Goal: Find specific page/section: Find specific page/section

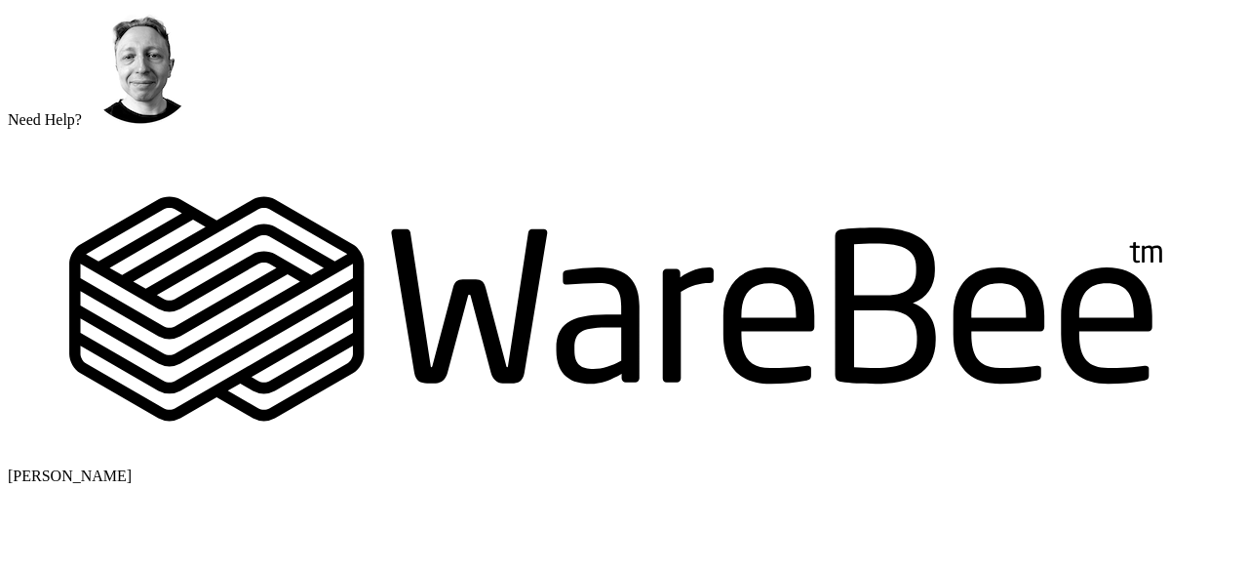
click at [78, 129] on icon "M A K I N G W A R E H O U S E S M O R E EF F I C I E N T" at bounding box center [624, 296] width 1233 height 335
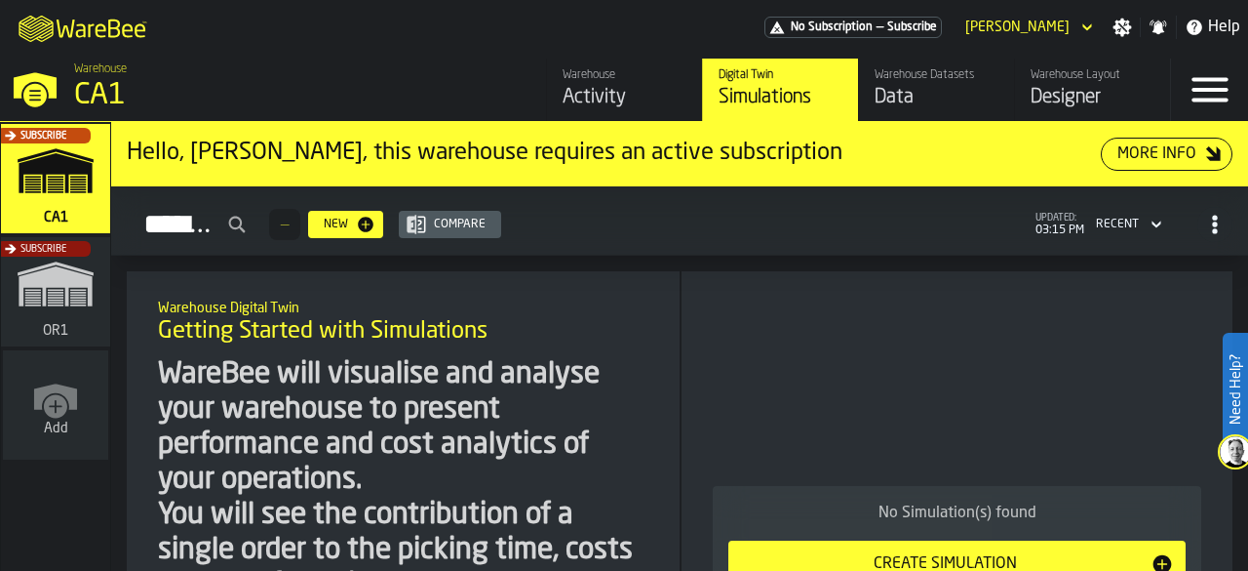
click at [915, 92] on div "Data" at bounding box center [937, 97] width 124 height 27
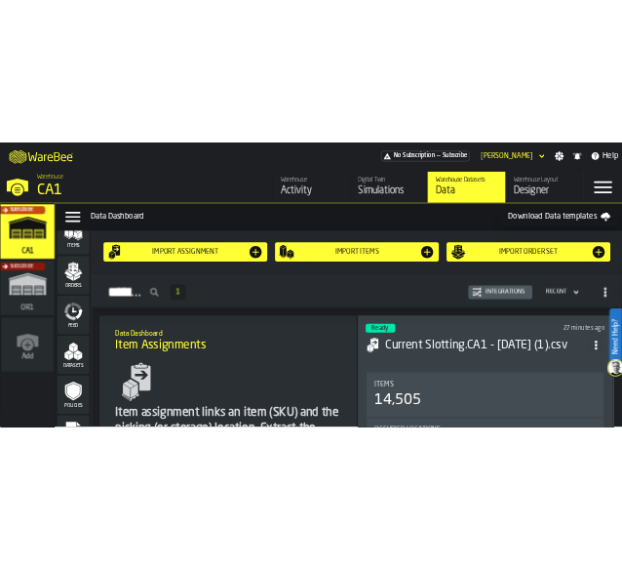
scroll to position [256, 0]
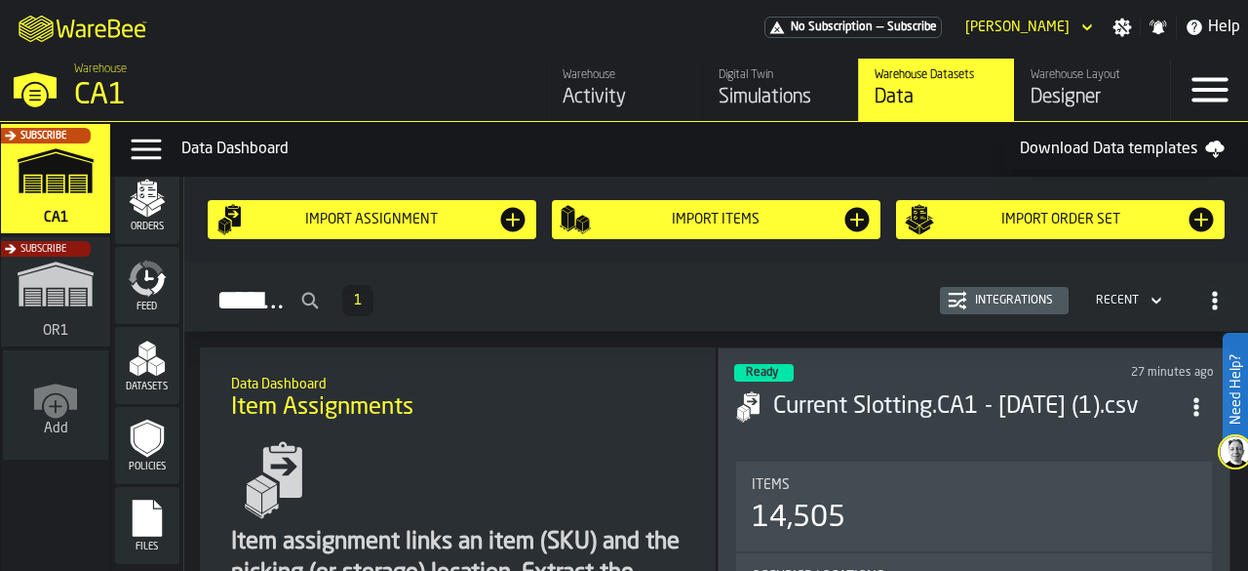
click at [146, 521] on rect "menu Files" at bounding box center [147, 525] width 29 height 14
